Goal: Find contact information: Find contact information

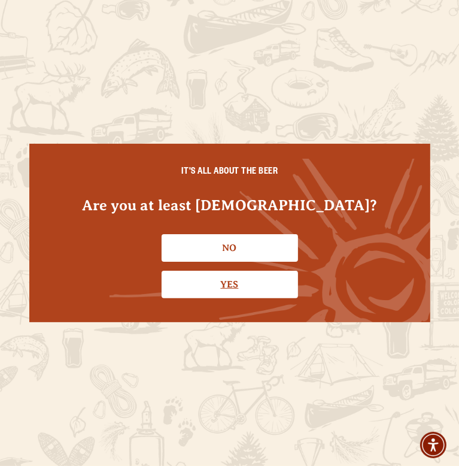
click at [227, 288] on link "Yes" at bounding box center [230, 284] width 136 height 28
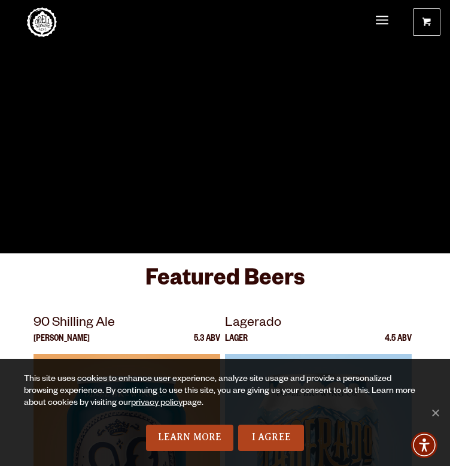
click at [0, 0] on span "Impact" at bounding box center [0, 0] width 0 height 0
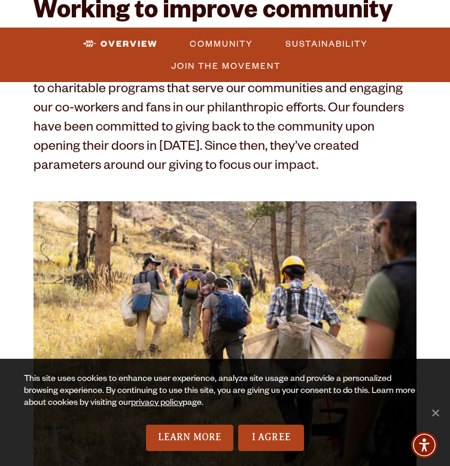
scroll to position [206, 0]
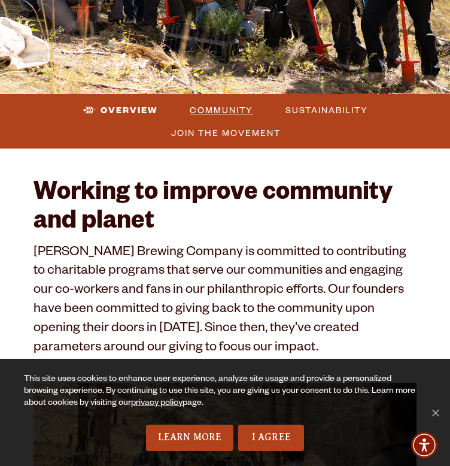
click at [219, 109] on span "Community" at bounding box center [221, 109] width 63 height 17
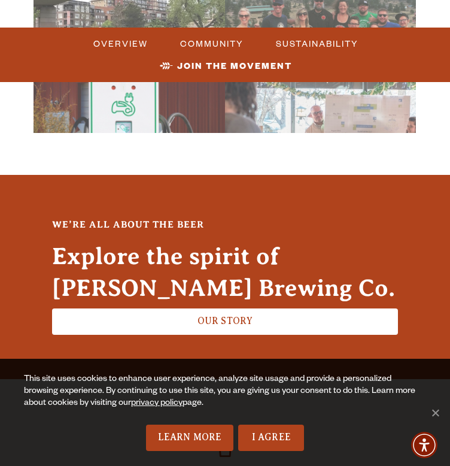
scroll to position [4282, 0]
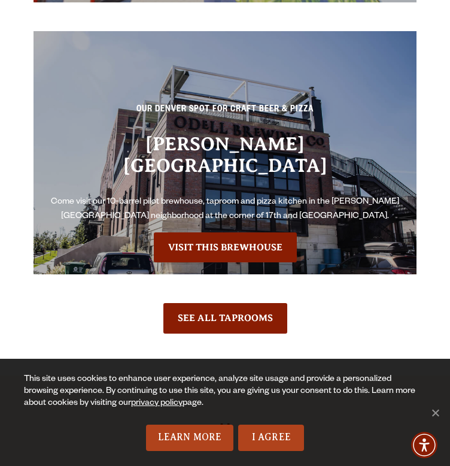
scroll to position [2506, 0]
